Goal: Task Accomplishment & Management: Manage account settings

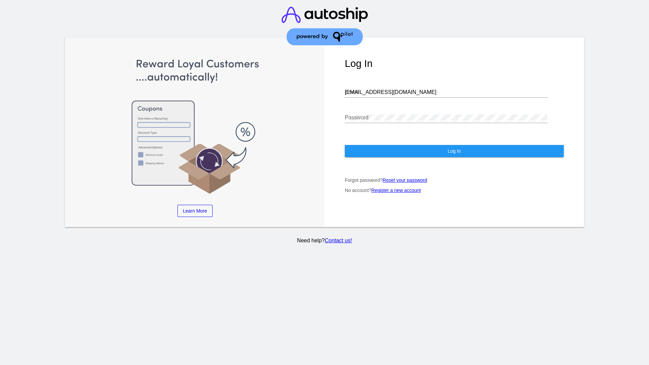
type input "[EMAIL_ADDRESS][DOMAIN_NAME]"
click at [454, 151] on span "Log In" at bounding box center [454, 150] width 13 height 5
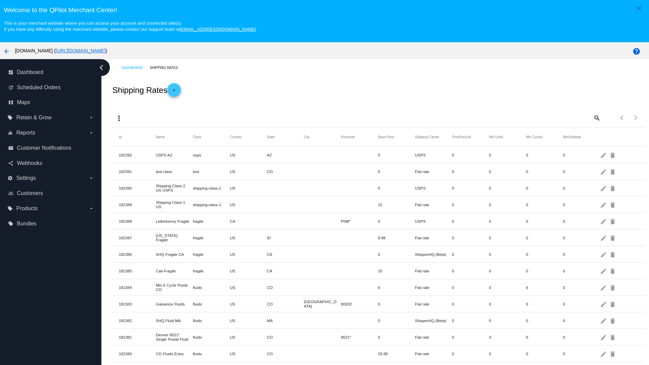
click at [176, 90] on mat-icon "add" at bounding box center [174, 92] width 8 height 8
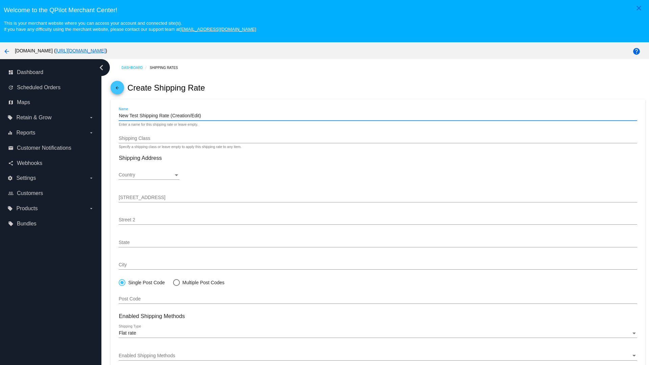
type input "New Test Shipping Rate (Creation/Edit)"
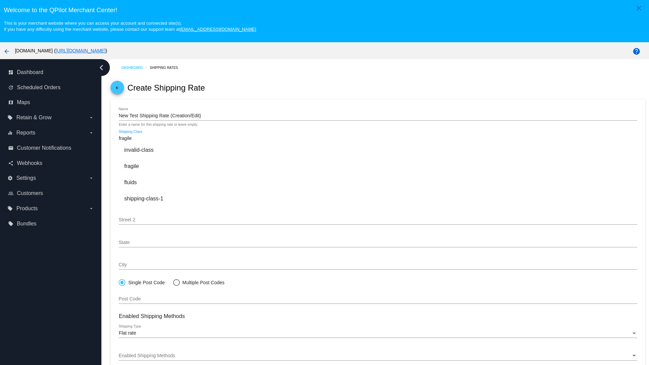
type input "fragile"
click at [378, 166] on div "fragile" at bounding box center [378, 166] width 518 height 16
click at [149, 175] on div "Country" at bounding box center [146, 174] width 55 height 5
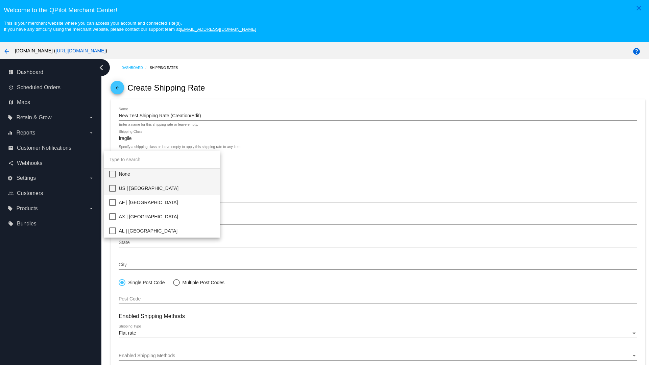
click at [167, 188] on span "US | USA" at bounding box center [167, 188] width 96 height 14
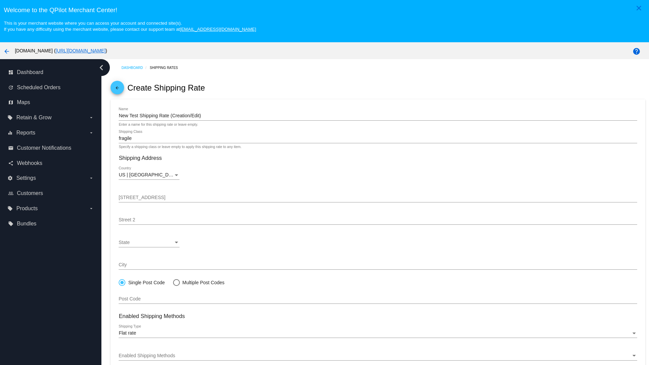
click at [149, 242] on div "State" at bounding box center [146, 242] width 55 height 5
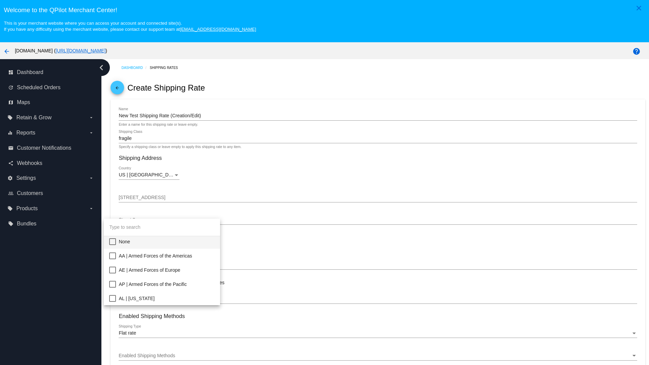
click at [167, 363] on span "CA | California" at bounding box center [167, 370] width 96 height 14
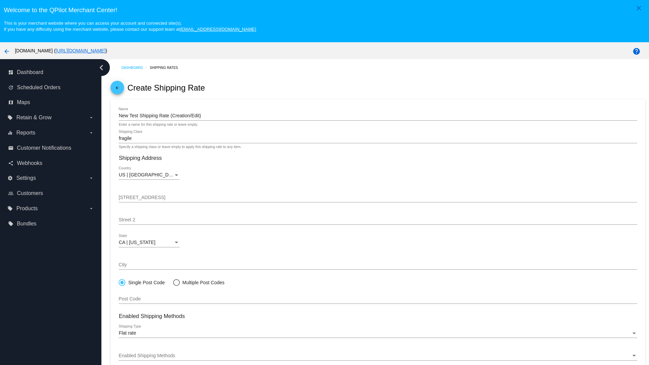
click at [378, 356] on div "Enabled Shipping Methods" at bounding box center [375, 355] width 512 height 5
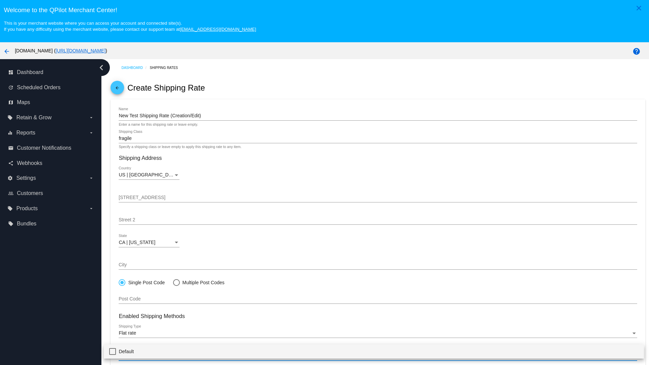
click at [374, 351] on span "Default" at bounding box center [379, 352] width 520 height 14
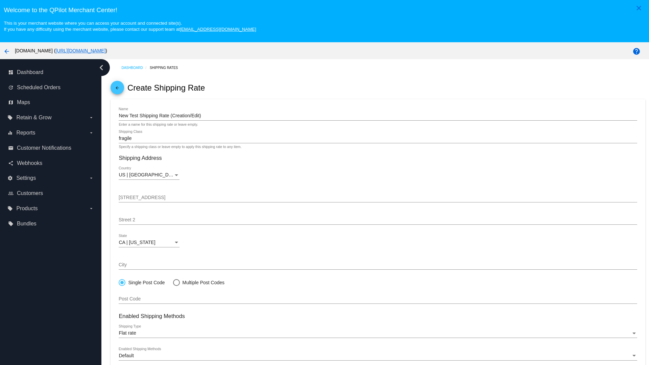
scroll to position [42, 0]
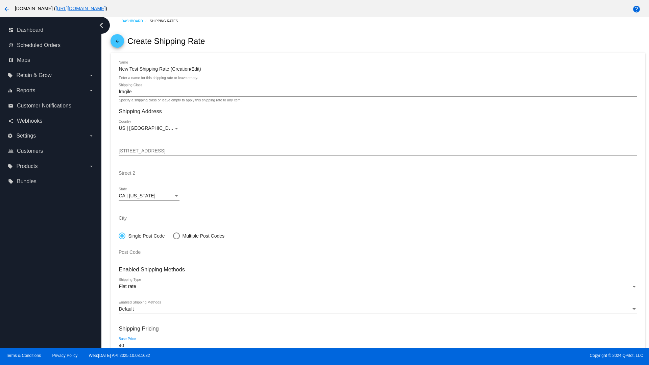
type input "40"
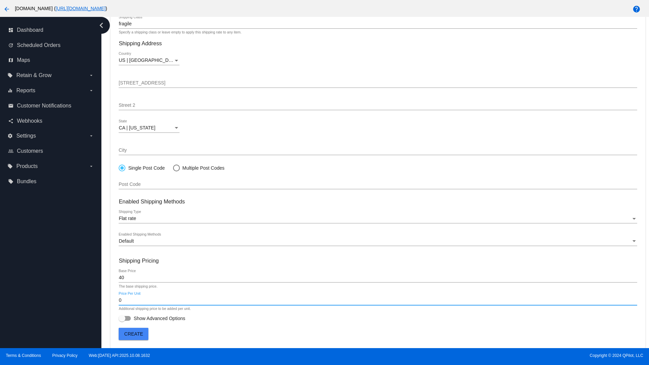
type input "0"
click at [152, 319] on span "Show Advanced Options" at bounding box center [160, 318] width 52 height 7
click at [122, 321] on input "Show Advanced Options" at bounding box center [122, 321] width 0 height 0
checkbox input "true"
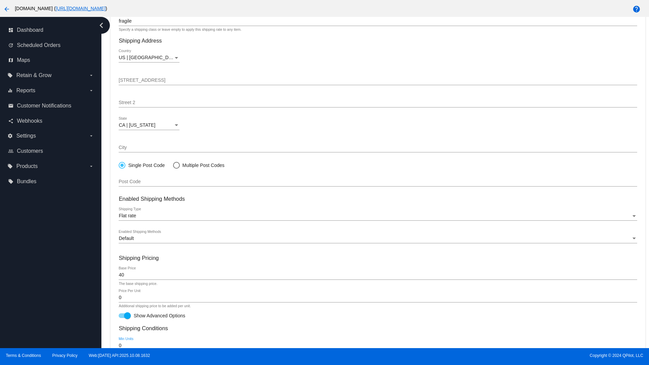
type input "0"
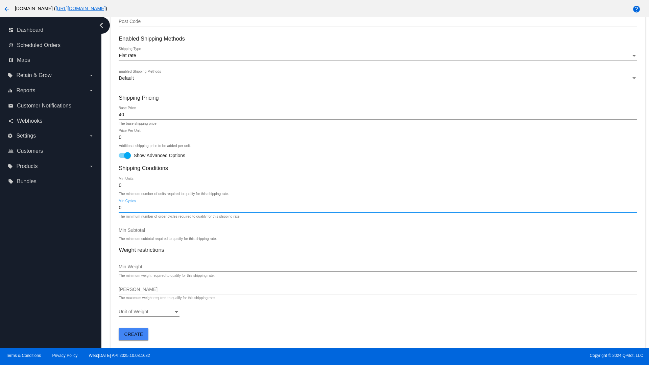
type input "0"
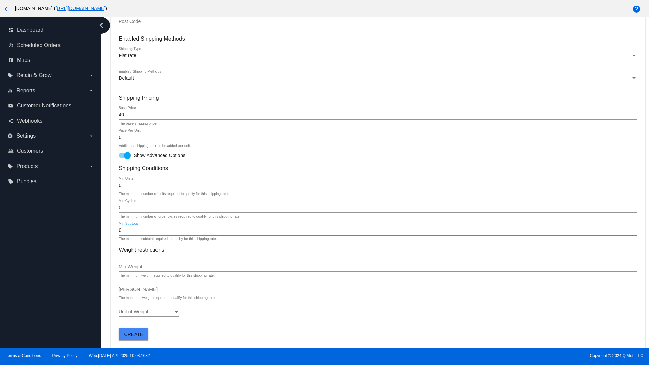
type input "0"
click at [134, 334] on span "Create" at bounding box center [133, 334] width 19 height 5
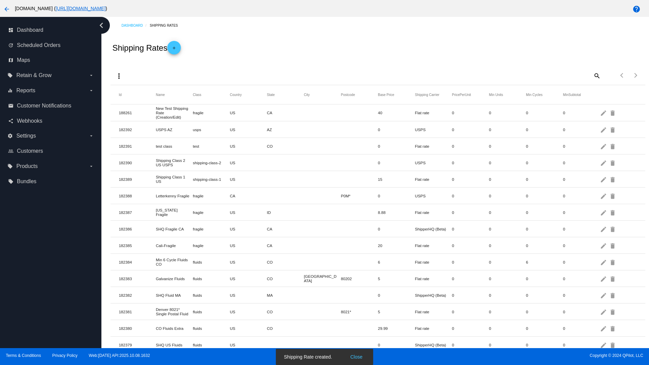
click at [604, 113] on mat-icon "edit" at bounding box center [604, 113] width 8 height 10
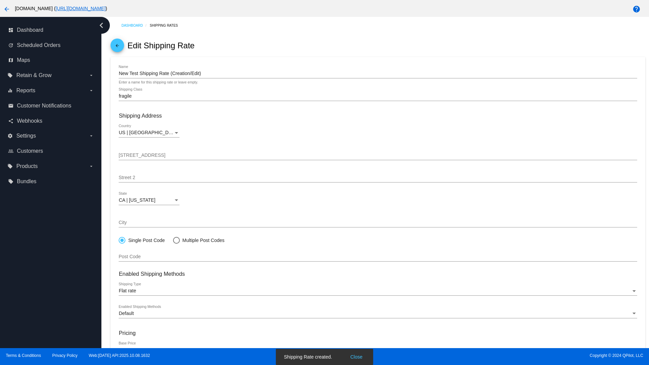
click at [176, 240] on div at bounding box center [176, 240] width 0 height 0
click at [173, 240] on input "Multiple Post Codes" at bounding box center [173, 240] width 0 height 0
radio input "true"
click at [141, 254] on span "Add Post Codes" at bounding box center [141, 254] width 34 height 5
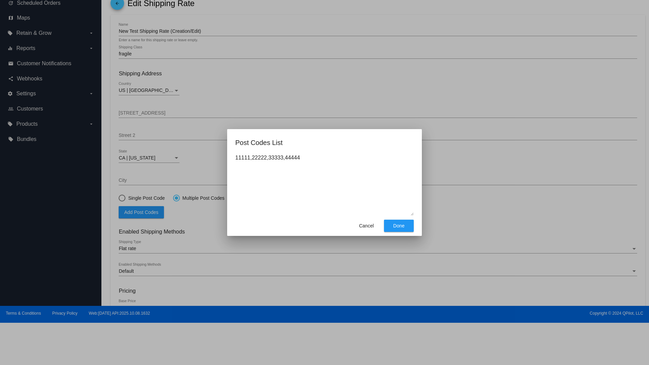
type textarea "11111,22222,33333,44444"
click at [399, 226] on span "Done" at bounding box center [398, 225] width 11 height 5
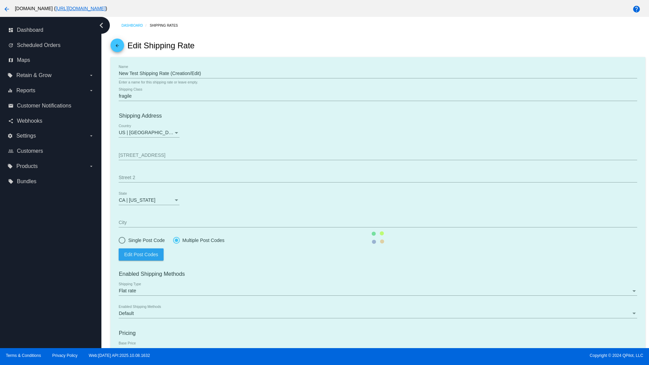
scroll to position [70, 0]
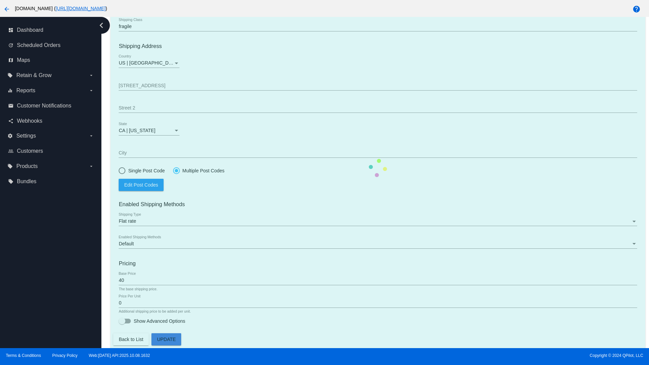
click at [176, 170] on div at bounding box center [176, 170] width 3 height 3
click at [173, 170] on input "Multiple Post Codes" at bounding box center [173, 170] width 0 height 0
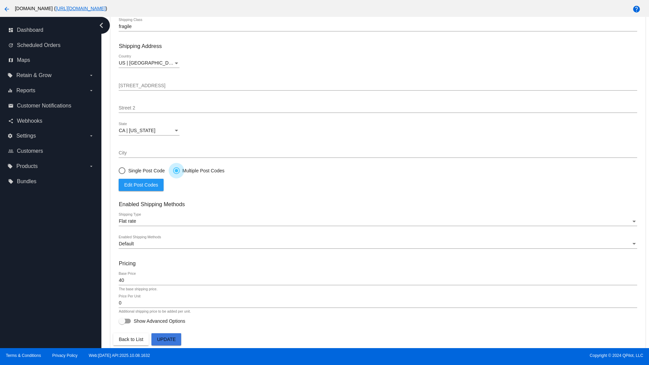
click at [141, 185] on span "Edit Post Codes" at bounding box center [141, 184] width 34 height 5
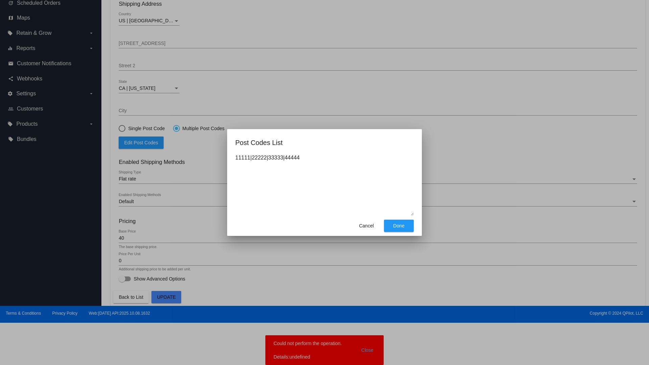
type textarea "11111|22222|33333|44444"
click at [399, 226] on span "Done" at bounding box center [398, 225] width 11 height 5
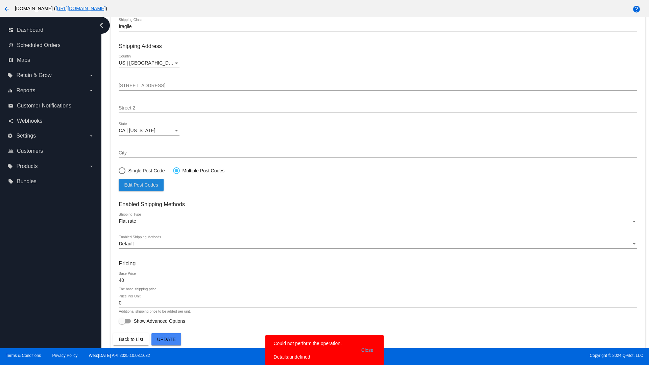
click at [166, 340] on span "Update" at bounding box center [166, 339] width 19 height 5
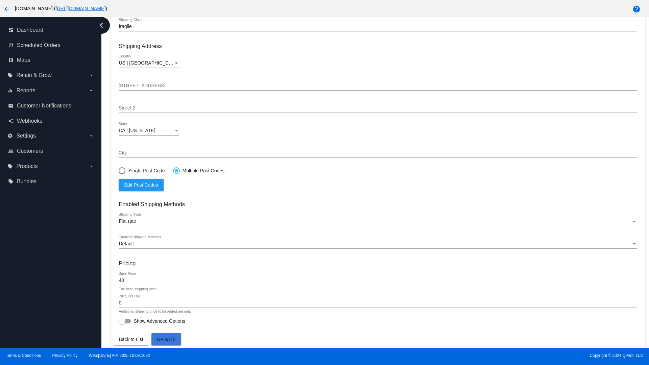
click at [176, 170] on div at bounding box center [176, 170] width 3 height 3
click at [173, 170] on input "Multiple Post Codes" at bounding box center [173, 170] width 0 height 0
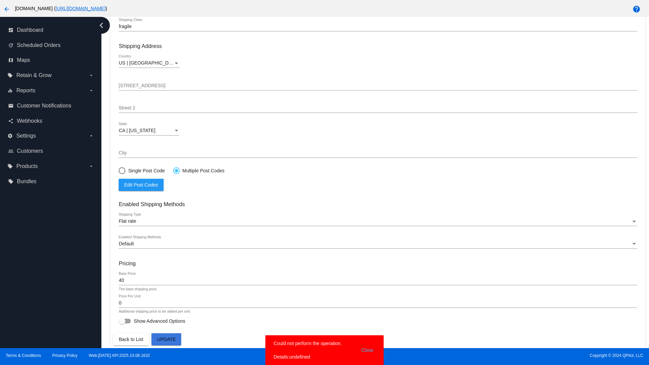
click at [141, 185] on span "Edit Post Codes" at bounding box center [141, 184] width 34 height 5
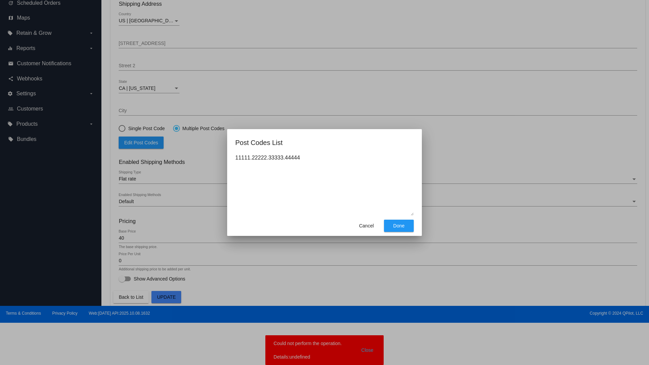
type textarea "11111.22222.33333.44444"
click at [399, 226] on span "Done" at bounding box center [398, 225] width 11 height 5
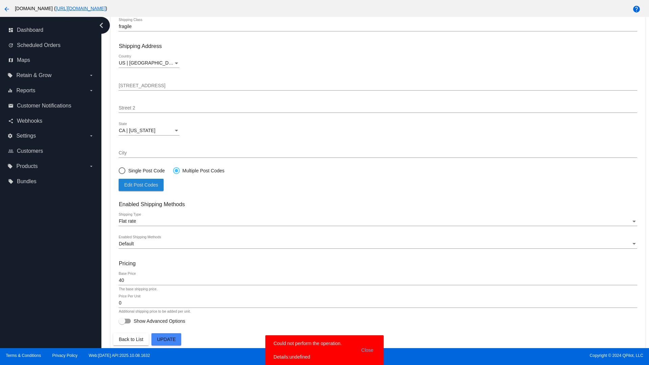
click at [166, 340] on span "Update" at bounding box center [166, 339] width 19 height 5
